Goal: Navigation & Orientation: Find specific page/section

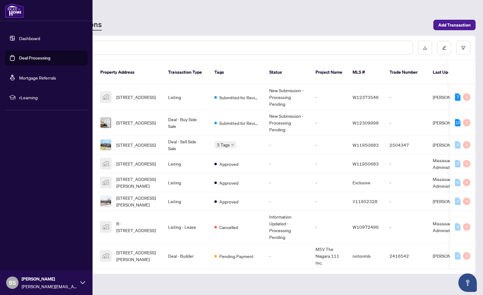
click at [30, 57] on link "Deal Processing" at bounding box center [34, 58] width 31 height 6
click at [30, 40] on link "Dashboard" at bounding box center [29, 38] width 21 height 6
